Goal: Transaction & Acquisition: Purchase product/service

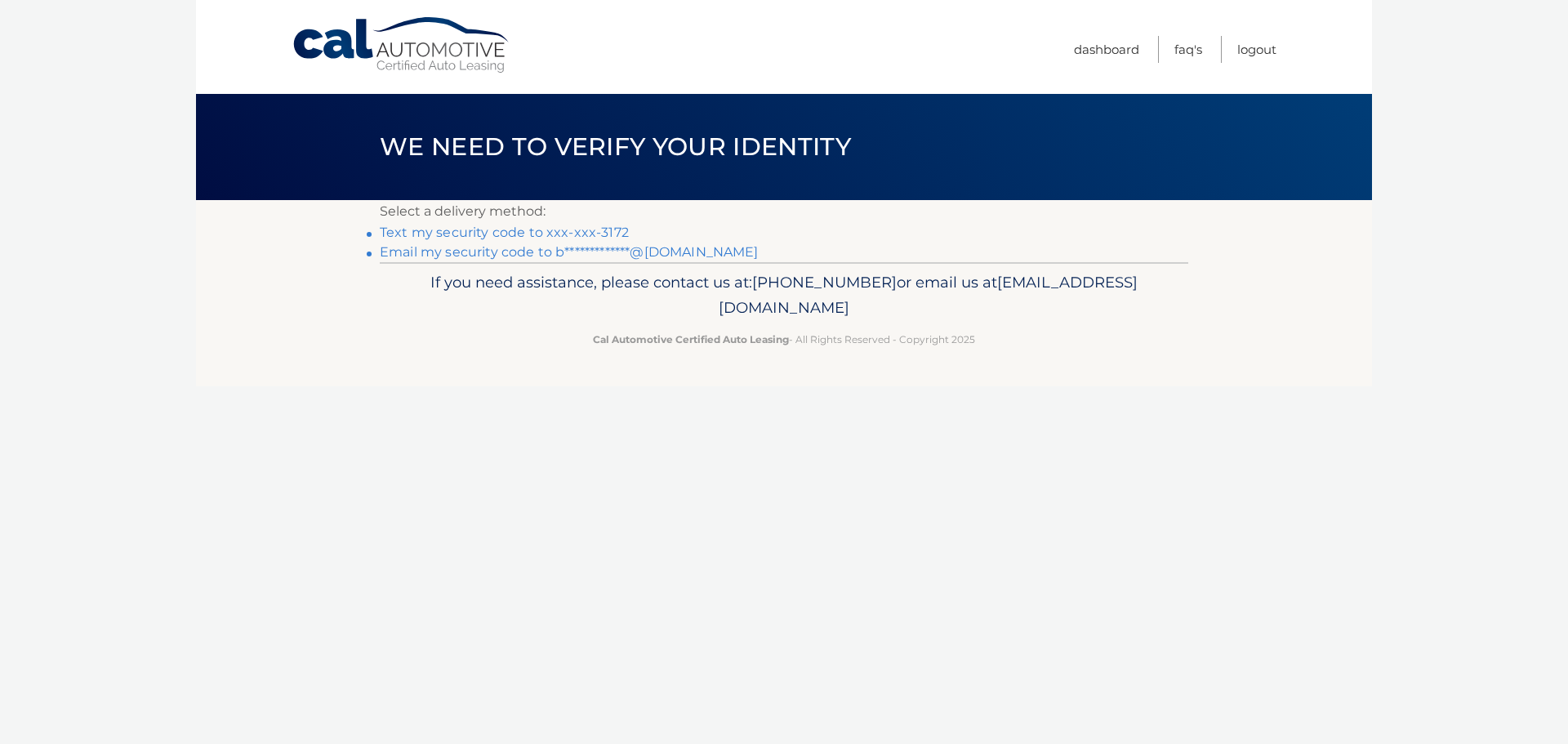
click at [534, 237] on link "Text my security code to xxx-xxx-3172" at bounding box center [504, 232] width 249 height 16
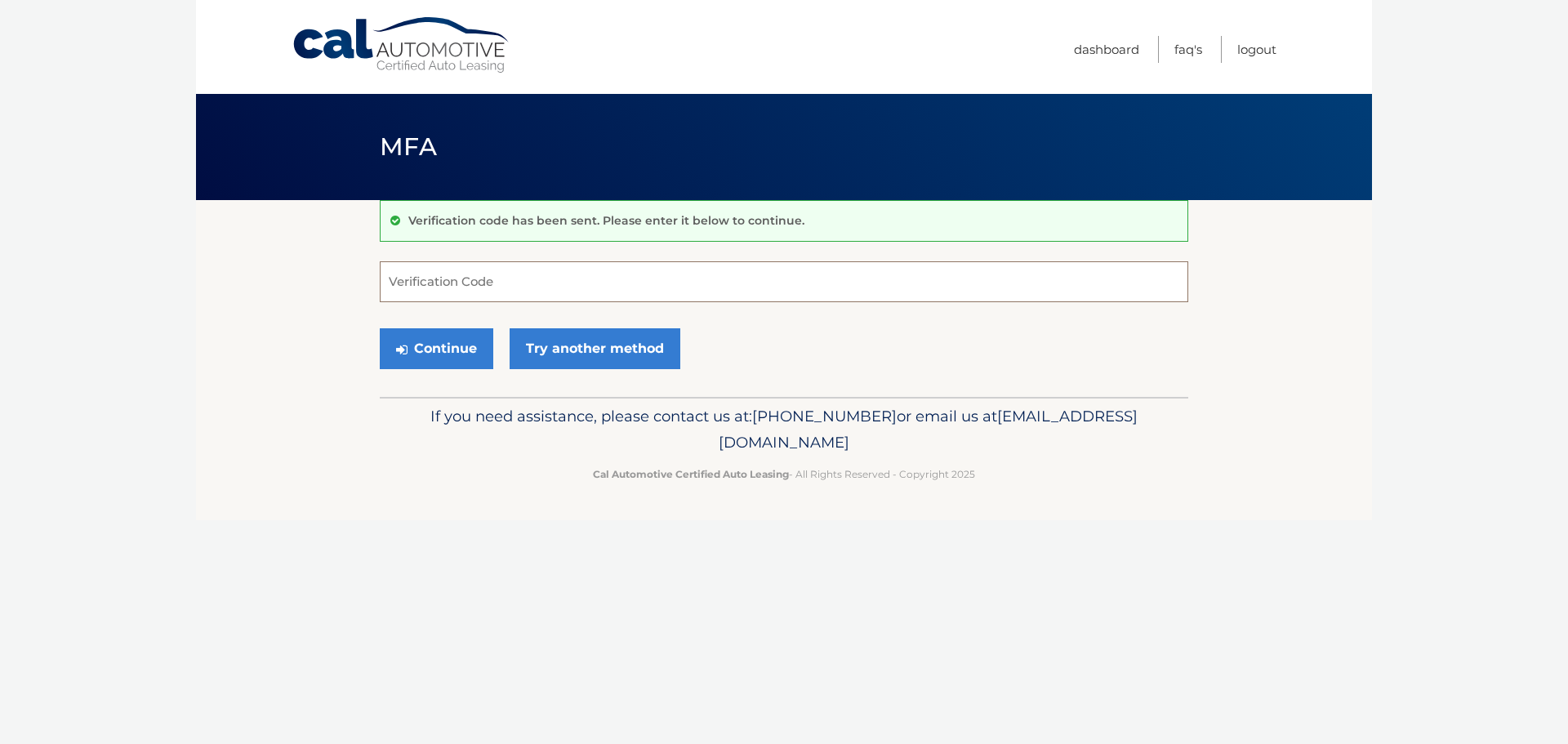
click at [520, 291] on input "Verification Code" at bounding box center [784, 282] width 808 height 41
click at [531, 287] on input "Verification Code" at bounding box center [784, 282] width 808 height 41
type input "756273"
click at [459, 338] on button "Continue" at bounding box center [436, 349] width 114 height 41
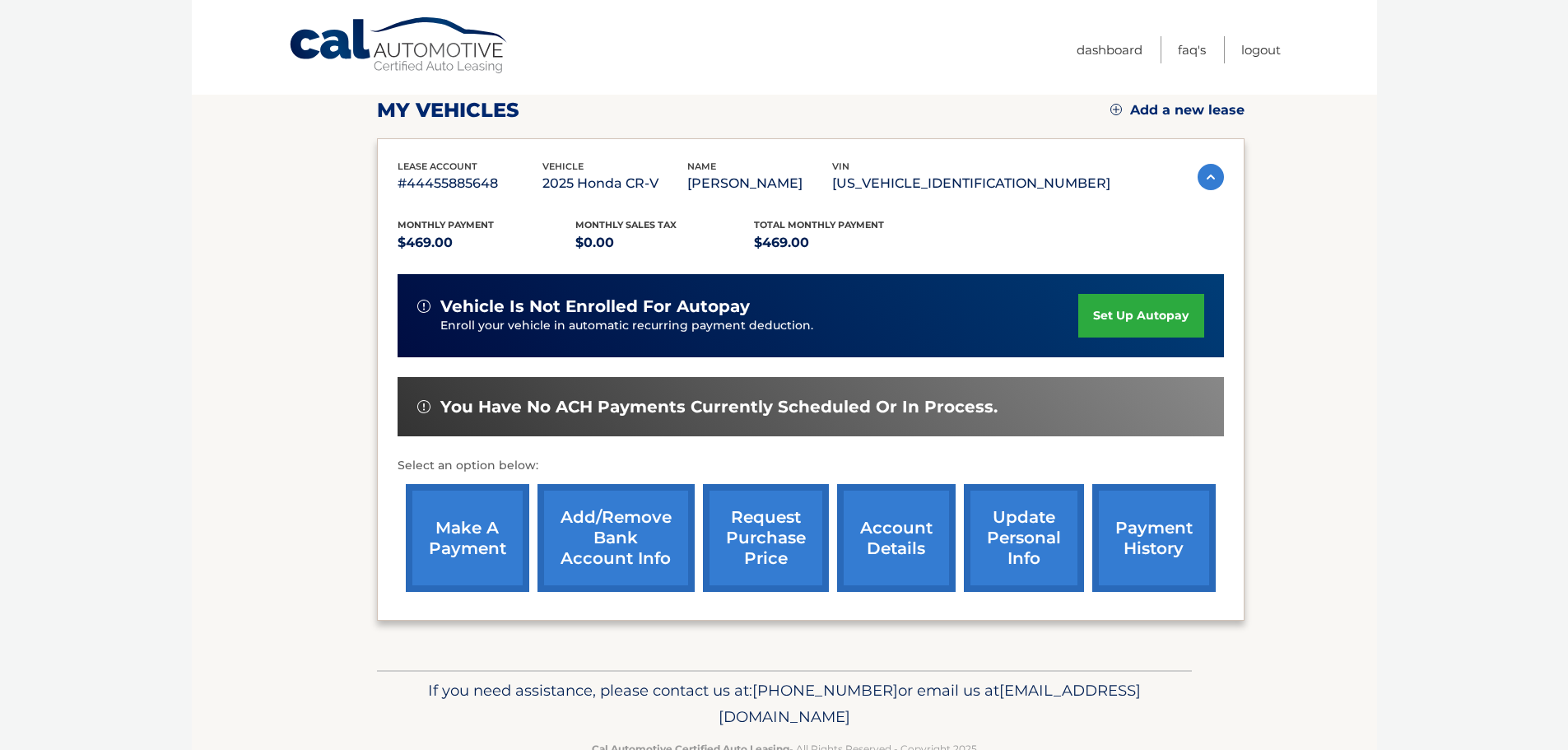
scroll to position [248, 0]
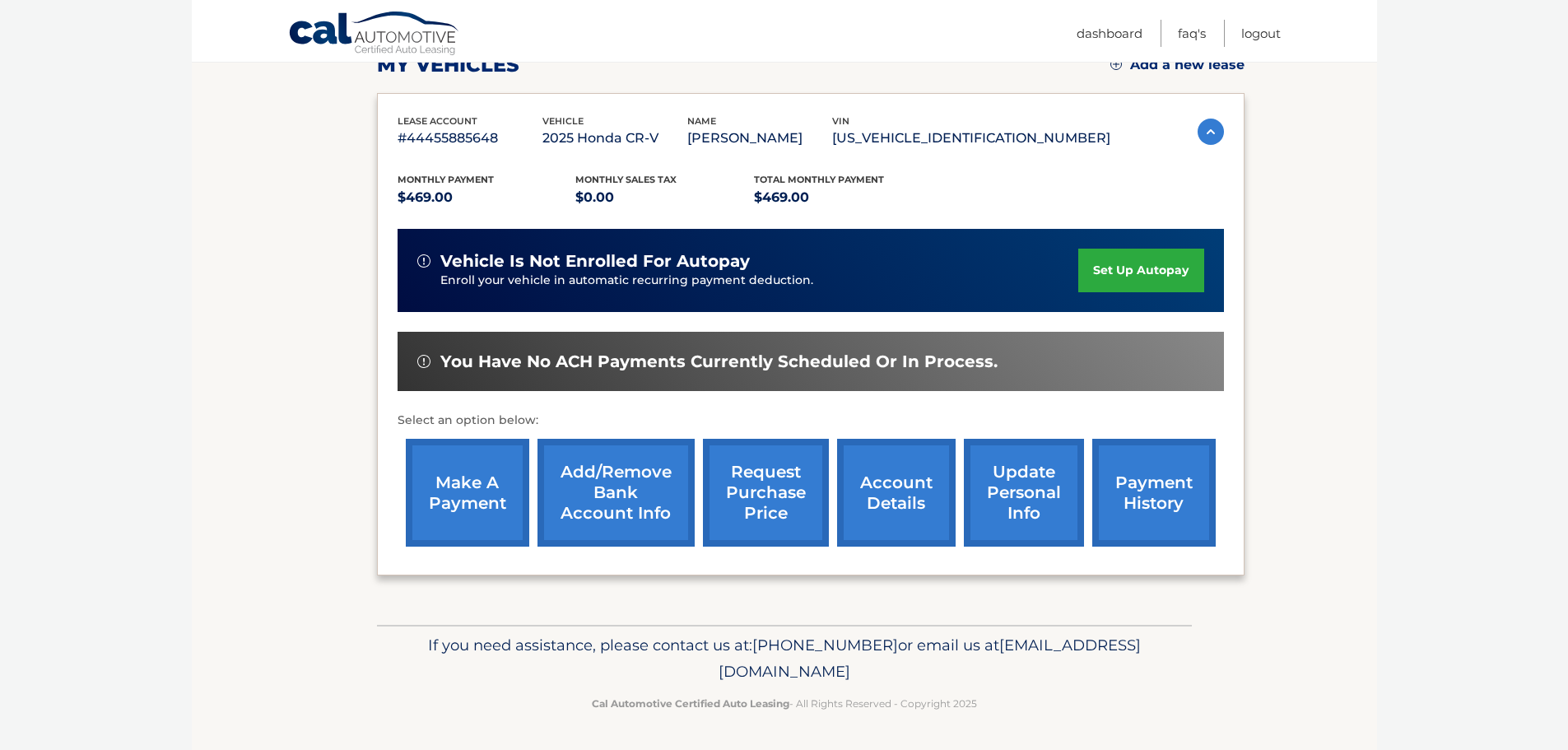
click at [479, 483] on link "make a payment" at bounding box center [467, 493] width 124 height 108
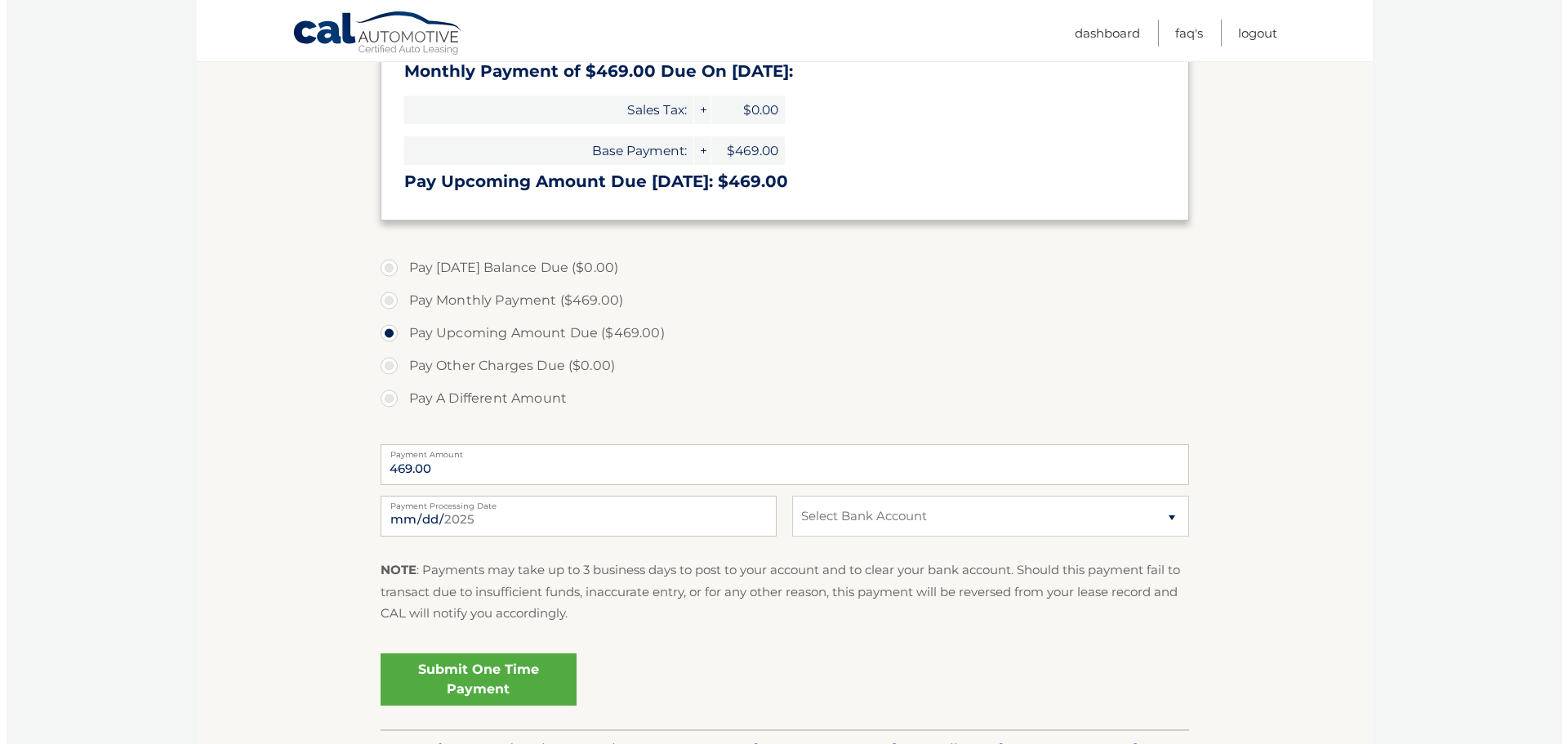
scroll to position [327, 0]
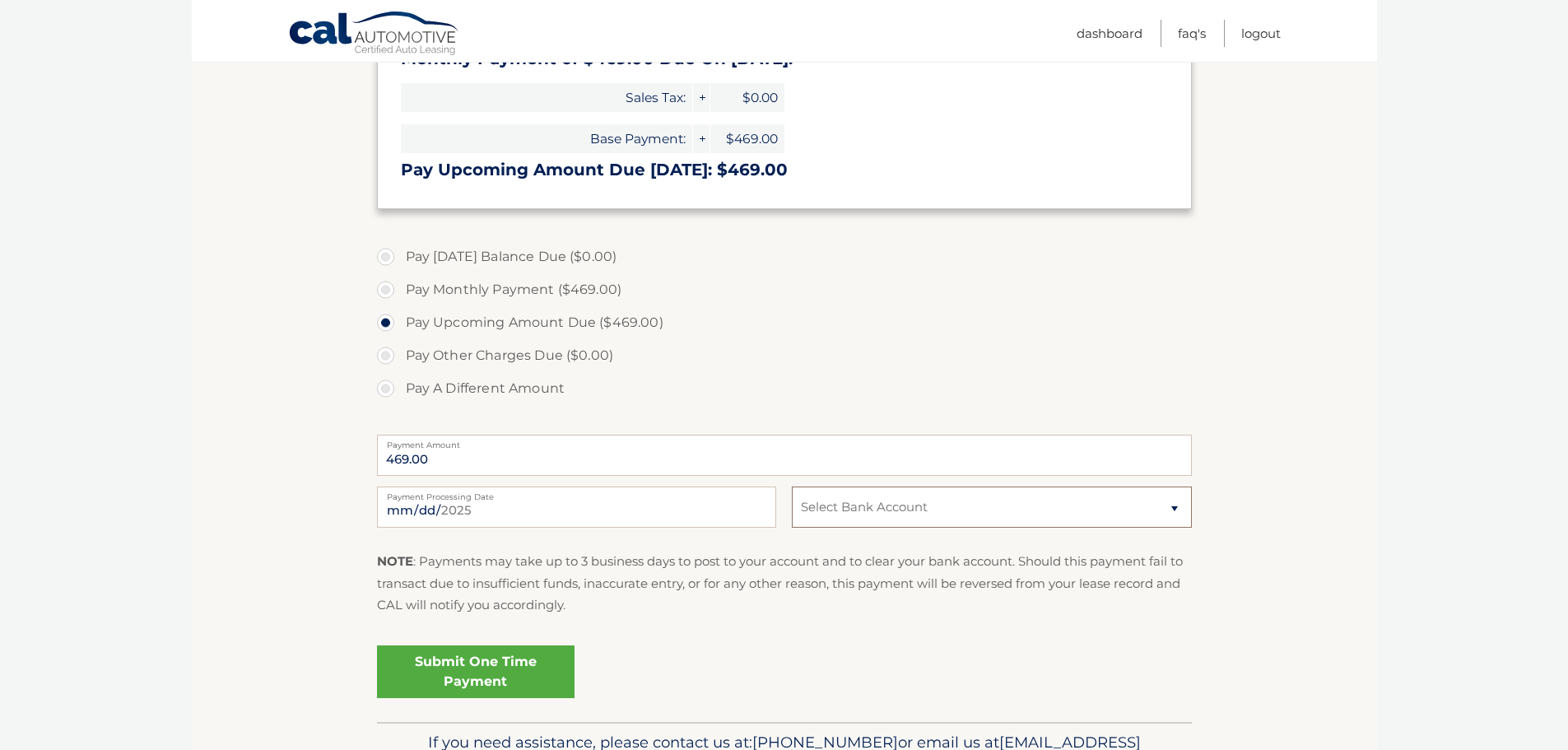
click at [979, 506] on select "Select Bank Account Checking [PERSON_NAME] FARGO BANK *****1123 Checking [PERSO…" at bounding box center [992, 507] width 399 height 42
select select "ODhhNGU1N2EtMWU0Yi00OThiLTg4YzktZGY1NDMyNGM4ZDVj"
click at [792, 486] on select "Select Bank Account Checking [PERSON_NAME] FARGO BANK *****1123 Checking [PERSO…" at bounding box center [992, 507] width 399 height 42
click at [472, 669] on link "Submit One Time Payment" at bounding box center [476, 671] width 198 height 52
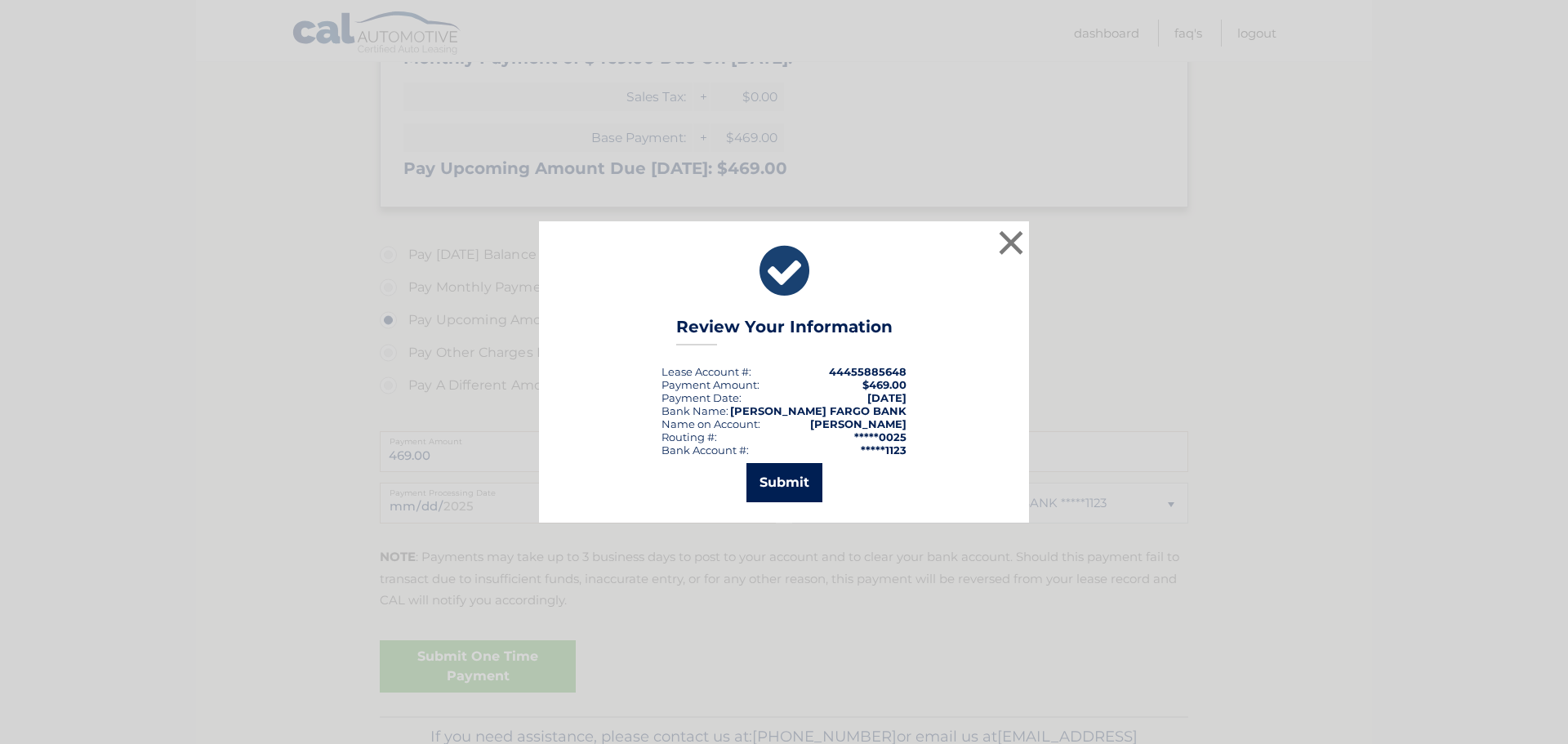
click at [784, 482] on button "Submit" at bounding box center [784, 483] width 76 height 40
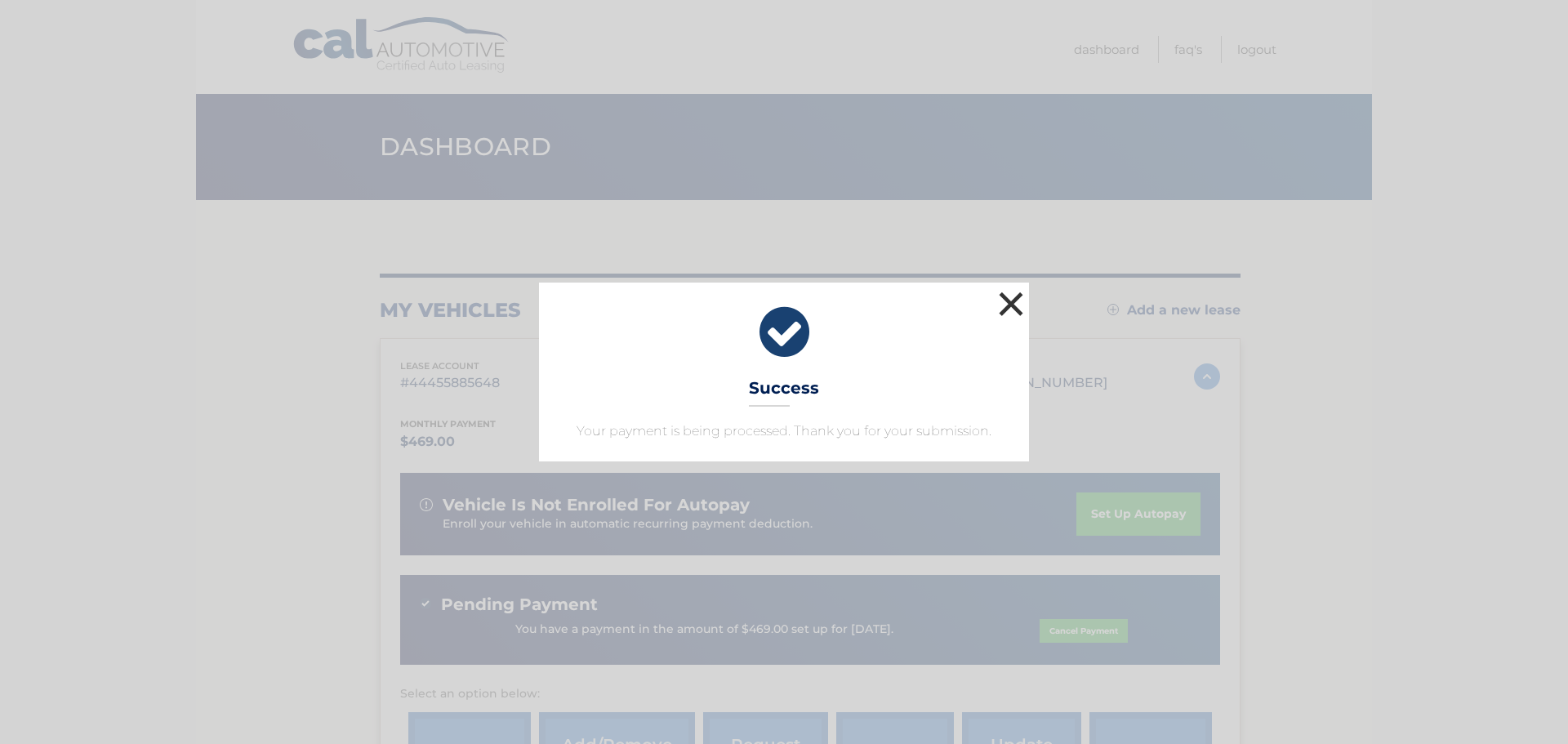
click at [1015, 302] on button "×" at bounding box center [1011, 304] width 33 height 33
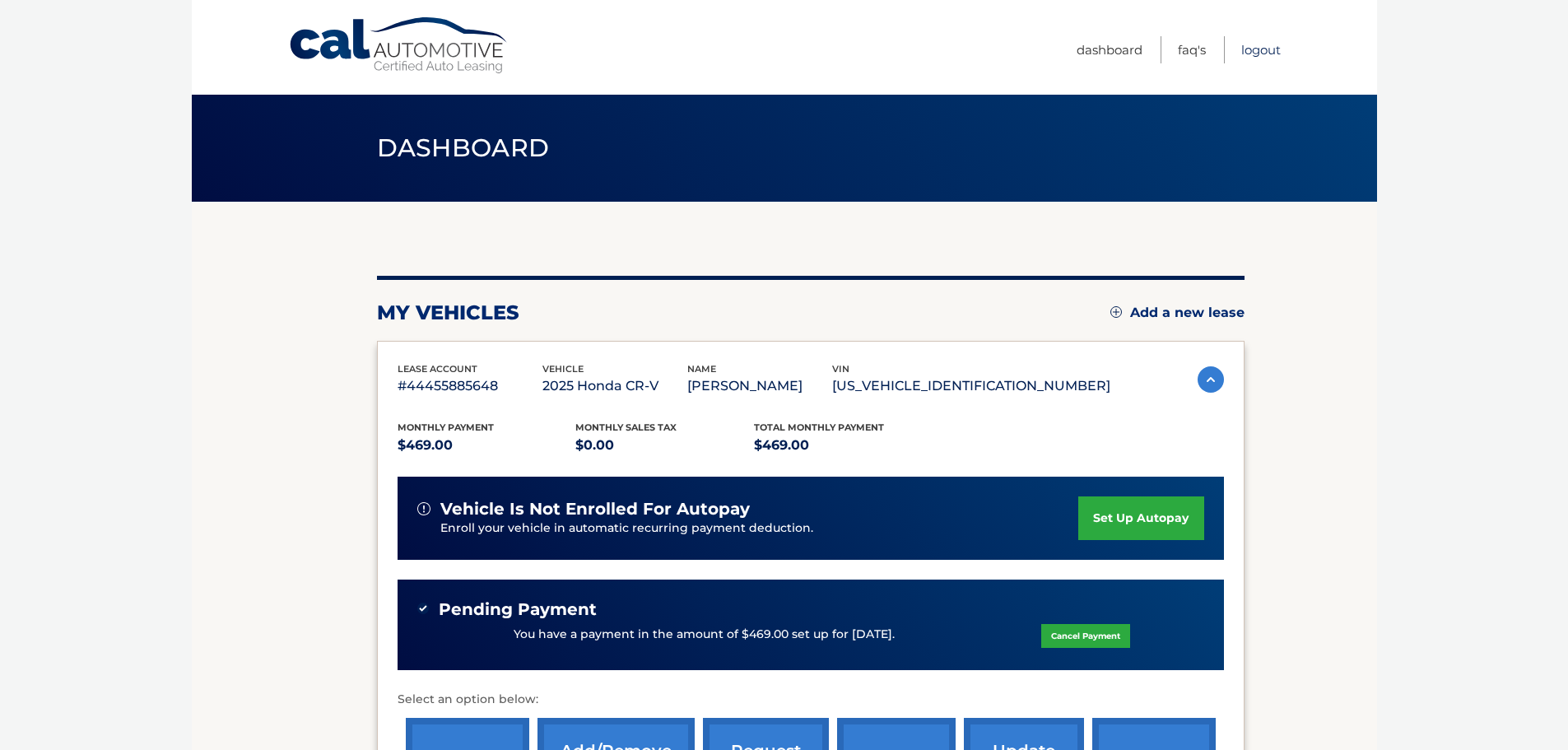
click at [1256, 51] on link "Logout" at bounding box center [1261, 50] width 40 height 27
